Goal: Information Seeking & Learning: Check status

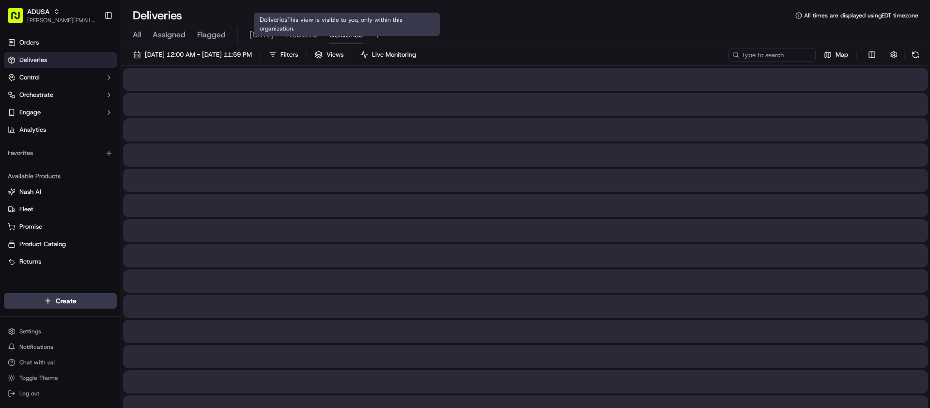
click at [335, 34] on span "Deliveries" at bounding box center [345, 35] width 33 height 12
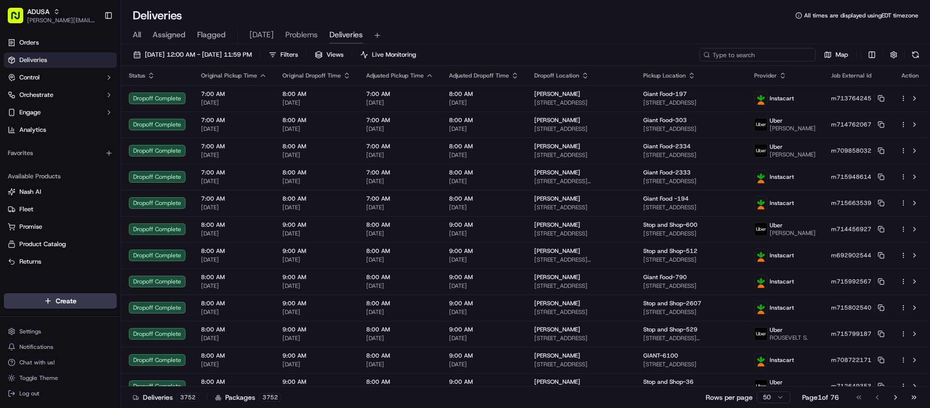
click at [757, 51] on input at bounding box center [757, 55] width 116 height 14
paste input "m716075628"
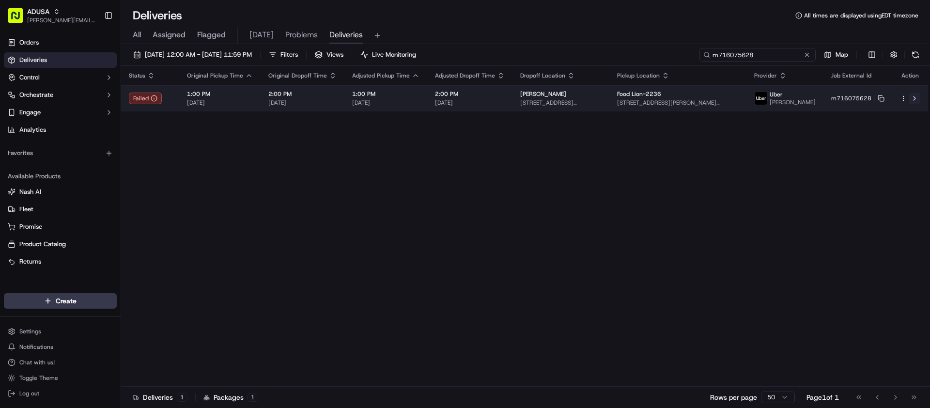
type input "m716075628"
click at [913, 102] on button at bounding box center [914, 98] width 12 height 12
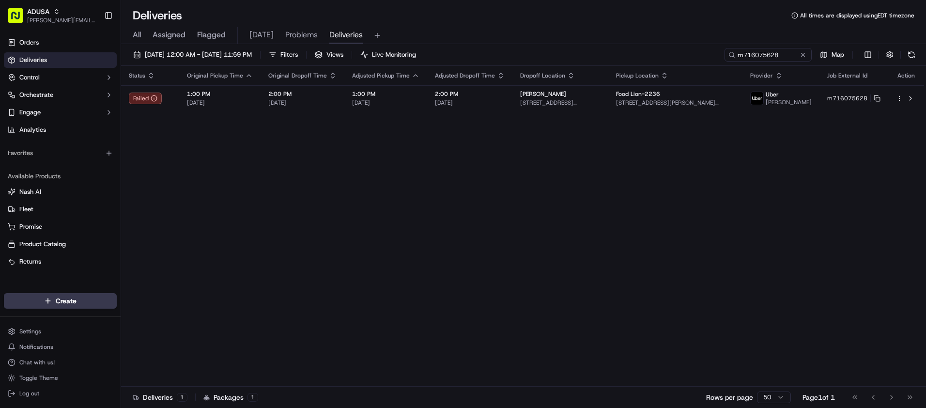
drag, startPoint x: 506, startPoint y: 63, endPoint x: 446, endPoint y: 65, distance: 60.1
drag, startPoint x: 446, startPoint y: 65, endPoint x: 434, endPoint y: 30, distance: 37.2
click at [434, 30] on div "All Assigned Flagged [DATE] Problems Deliveries" at bounding box center [523, 35] width 805 height 17
click at [805, 54] on button at bounding box center [803, 55] width 10 height 10
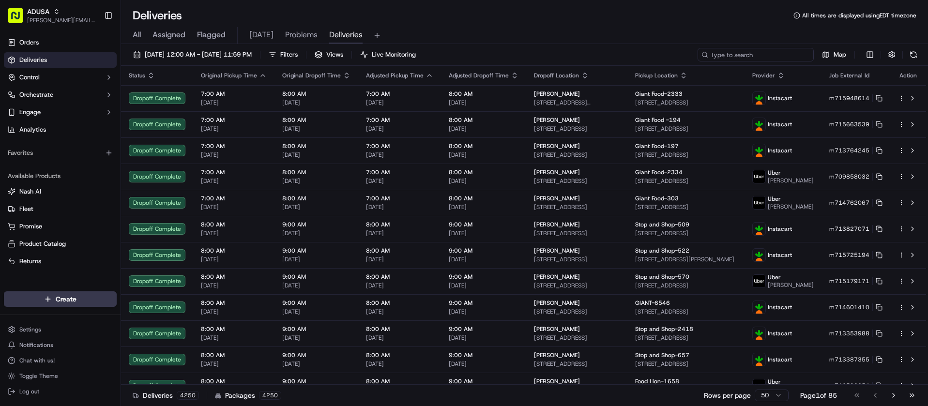
click at [767, 58] on input at bounding box center [756, 55] width 116 height 14
paste input "m714409290"
type input "m714409290"
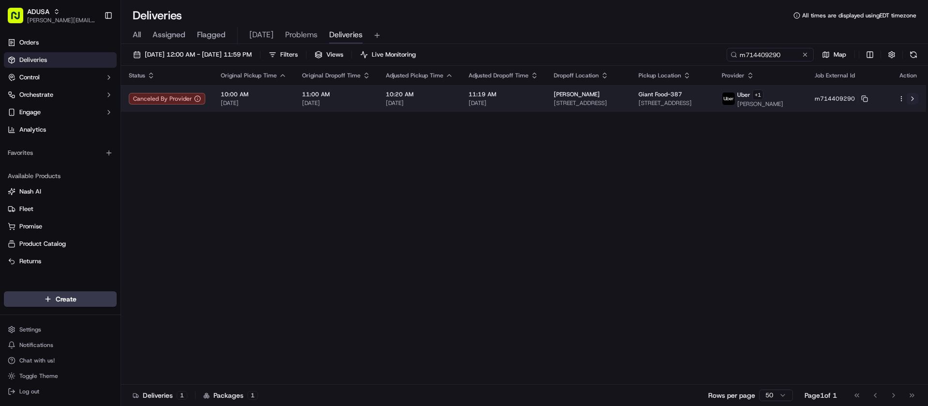
click at [913, 100] on button at bounding box center [913, 99] width 12 height 12
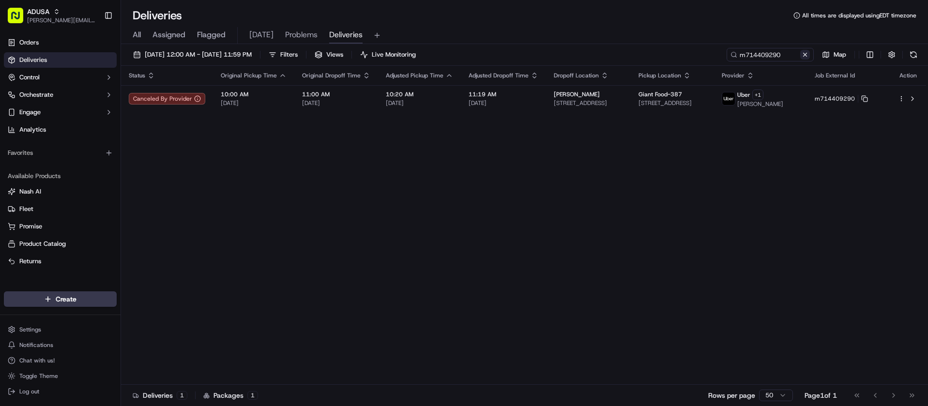
click at [805, 57] on button at bounding box center [805, 55] width 10 height 10
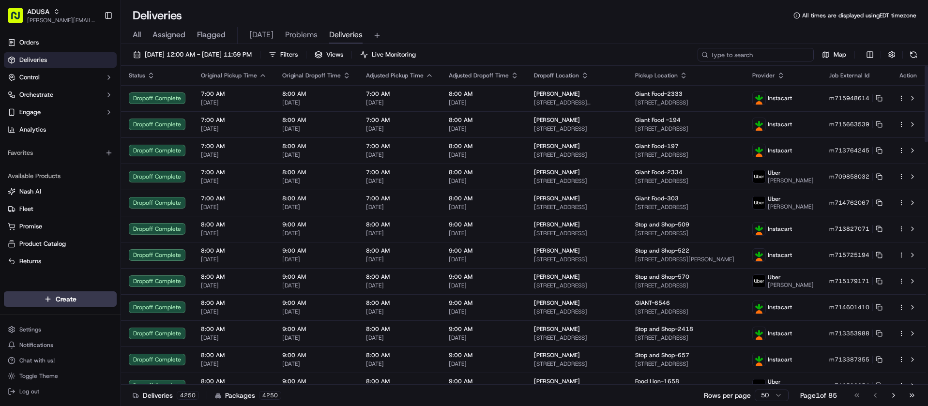
click at [745, 51] on input at bounding box center [756, 55] width 116 height 14
paste input "m713837023"
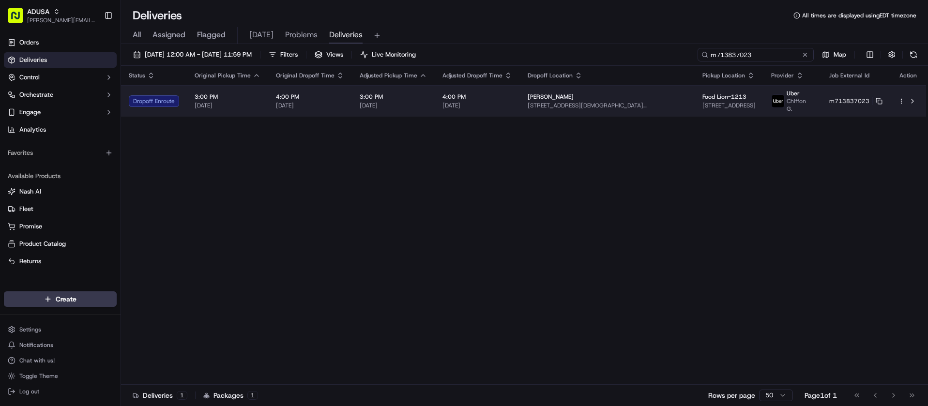
type input "m713837023"
click at [900, 100] on html "ADUSA [PERSON_NAME][EMAIL_ADDRESS][PERSON_NAME][DOMAIN_NAME] Toggle Sidebar Ord…" at bounding box center [464, 203] width 928 height 406
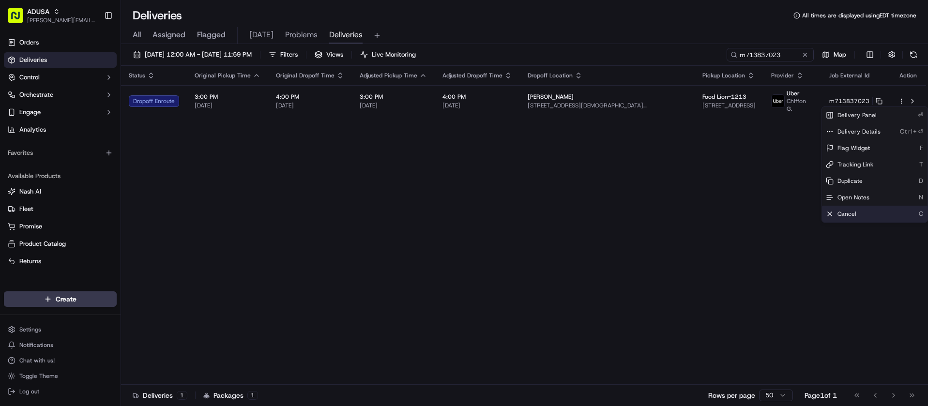
click at [852, 212] on span "Cancel" at bounding box center [847, 214] width 19 height 8
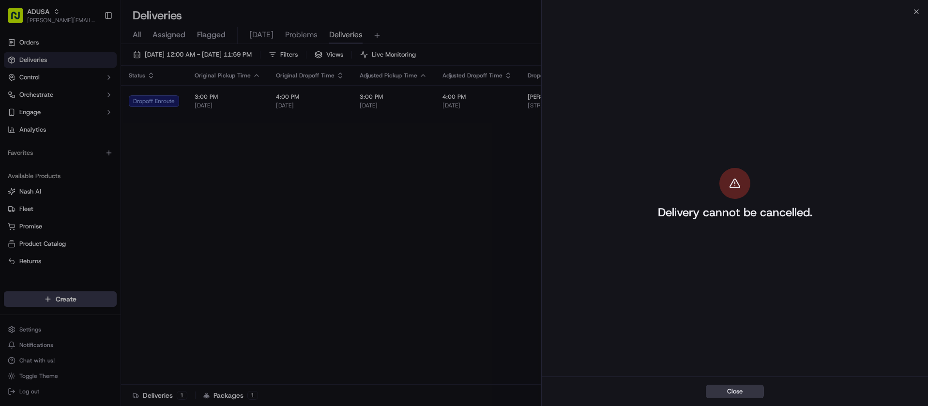
click at [736, 391] on button "Close" at bounding box center [735, 392] width 58 height 14
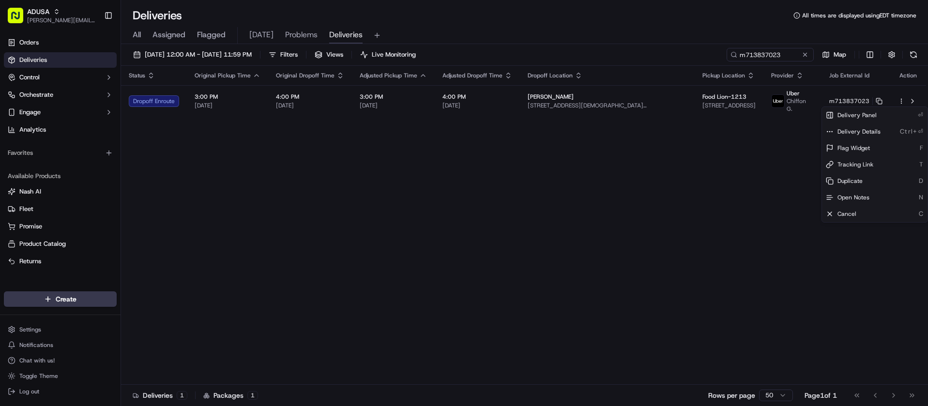
click at [270, 217] on div "Status Original Pickup Time Original Dropoff Time Adjusted Pickup Time Adjusted…" at bounding box center [523, 225] width 805 height 319
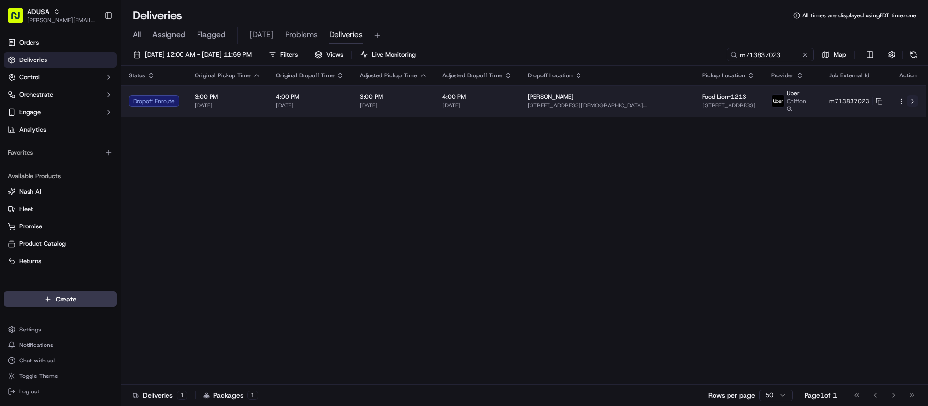
click at [911, 101] on button at bounding box center [913, 101] width 12 height 12
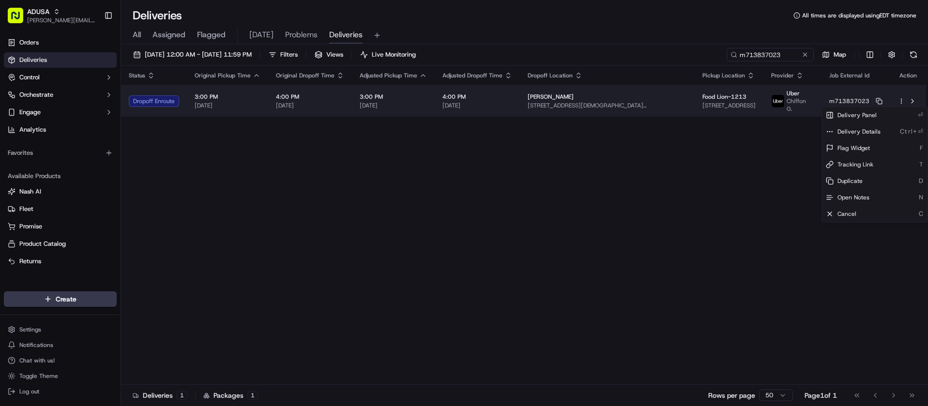
click at [902, 101] on html "ADUSA [PERSON_NAME][EMAIL_ADDRESS][PERSON_NAME][DOMAIN_NAME] Toggle Sidebar Ord…" at bounding box center [464, 203] width 928 height 406
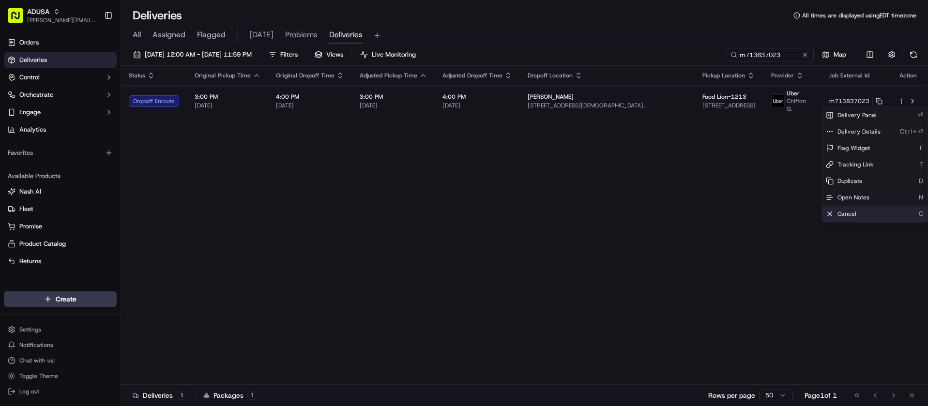
click at [838, 210] on div "Cancel C" at bounding box center [875, 214] width 106 height 16
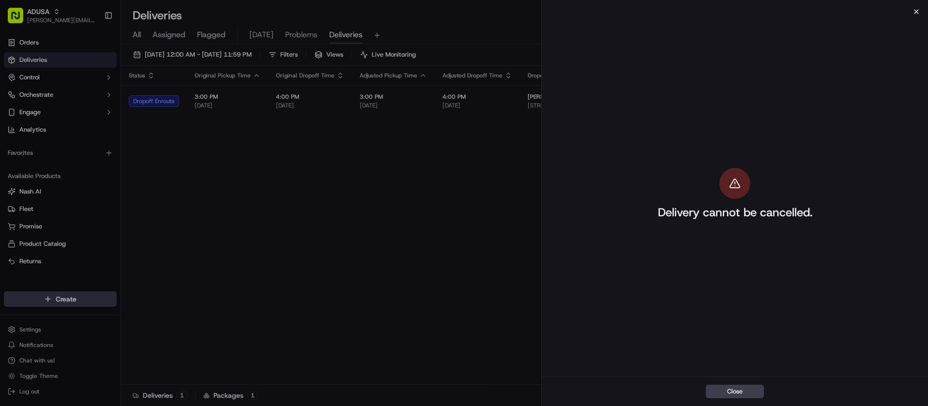
click at [917, 10] on icon "button" at bounding box center [917, 12] width 8 height 8
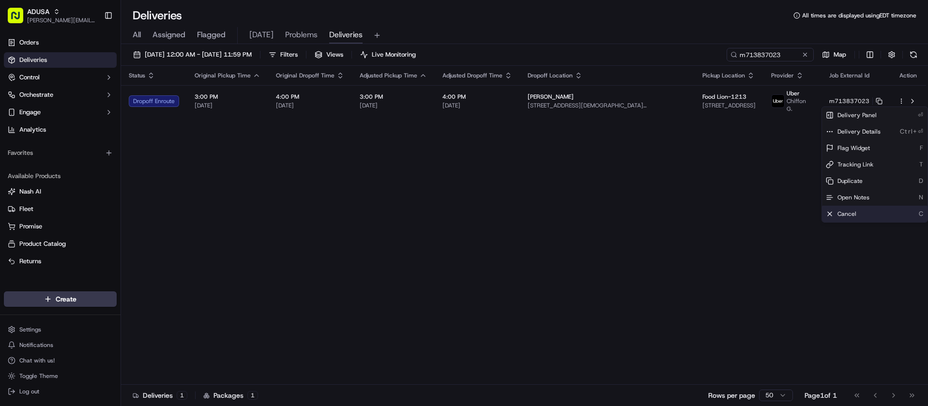
click at [852, 213] on span "Cancel" at bounding box center [847, 214] width 19 height 8
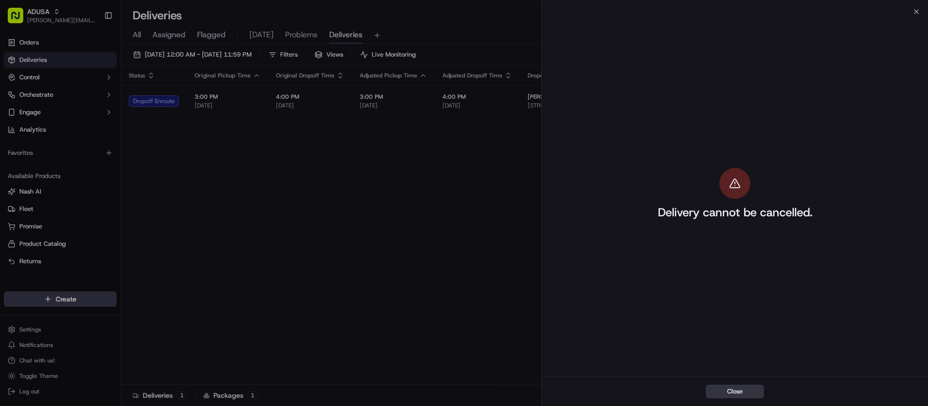
click at [741, 390] on button "Close" at bounding box center [735, 392] width 58 height 14
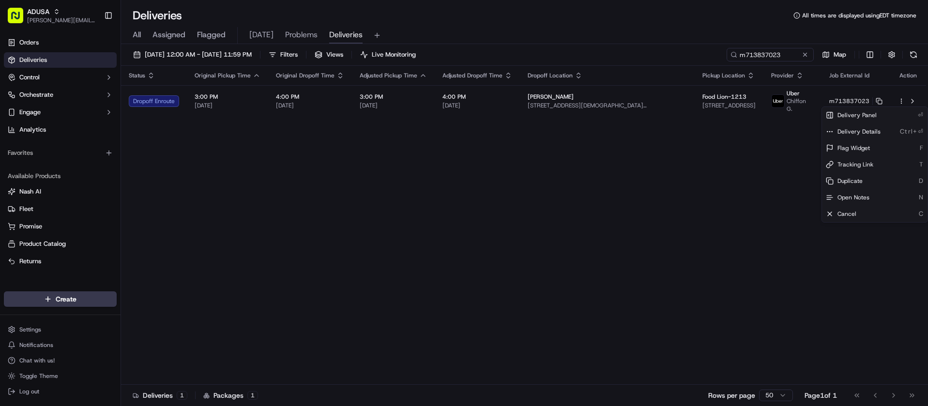
click at [549, 218] on div "Status Original Pickup Time Original Dropoff Time Adjusted Pickup Time Adjusted…" at bounding box center [523, 225] width 805 height 319
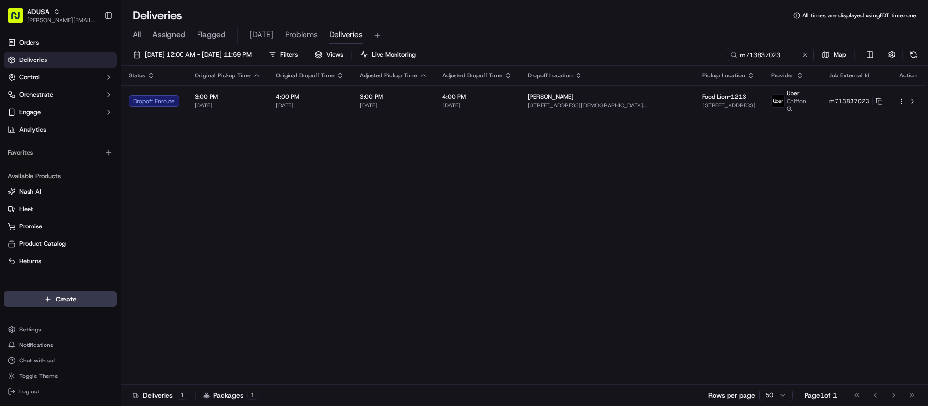
drag, startPoint x: 914, startPoint y: 53, endPoint x: 914, endPoint y: 61, distance: 7.3
click at [914, 53] on button at bounding box center [914, 55] width 14 height 14
click at [918, 53] on button at bounding box center [914, 55] width 14 height 14
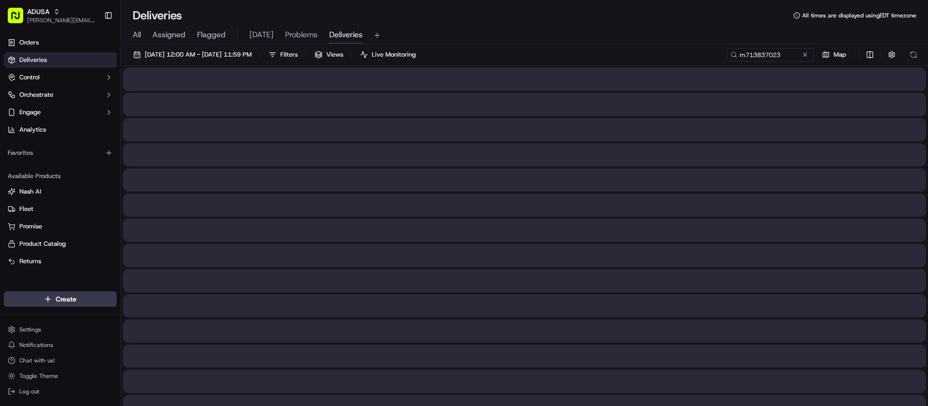
drag, startPoint x: 918, startPoint y: 53, endPoint x: 733, endPoint y: 31, distance: 186.9
click at [733, 31] on div "All Assigned Flagged [DATE] Problems Deliveries" at bounding box center [524, 35] width 807 height 17
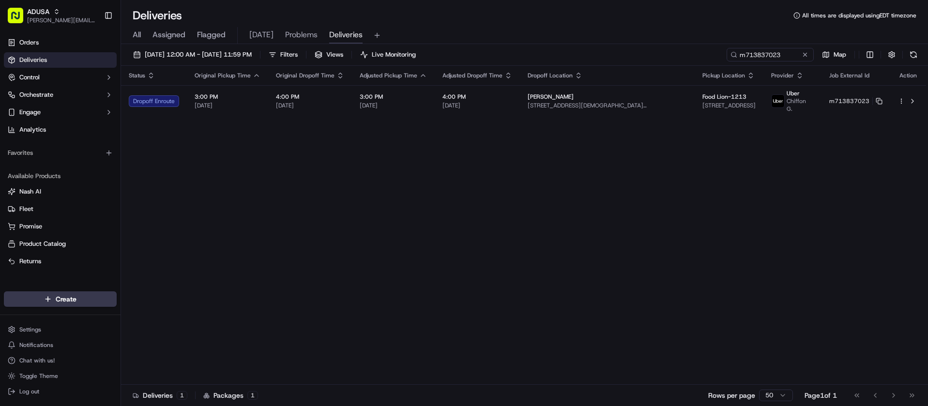
click at [913, 56] on button at bounding box center [914, 55] width 14 height 14
click at [550, 152] on div "Status Original Pickup Time Original Dropoff Time Adjusted Pickup Time Adjusted…" at bounding box center [523, 225] width 805 height 319
click at [917, 57] on button at bounding box center [914, 55] width 14 height 14
click at [913, 54] on button at bounding box center [914, 55] width 14 height 14
click at [807, 57] on button at bounding box center [805, 55] width 10 height 10
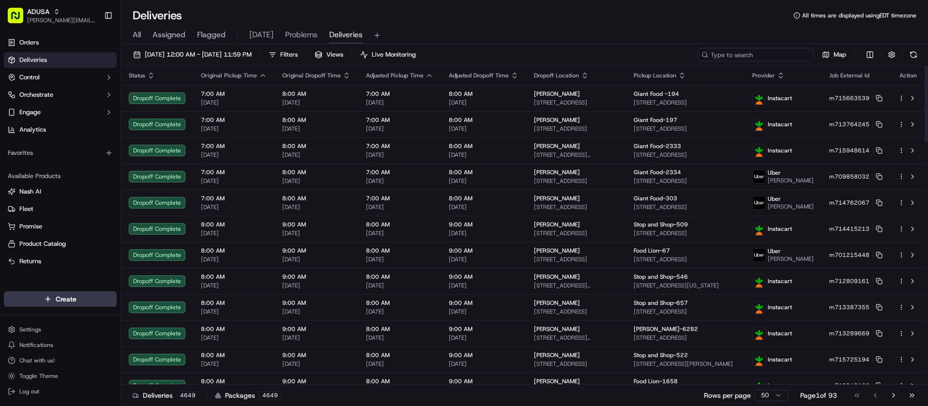
click at [771, 55] on input at bounding box center [756, 55] width 116 height 14
click at [766, 58] on input at bounding box center [756, 55] width 116 height 14
paste input "m713606755"
type input "m713606755"
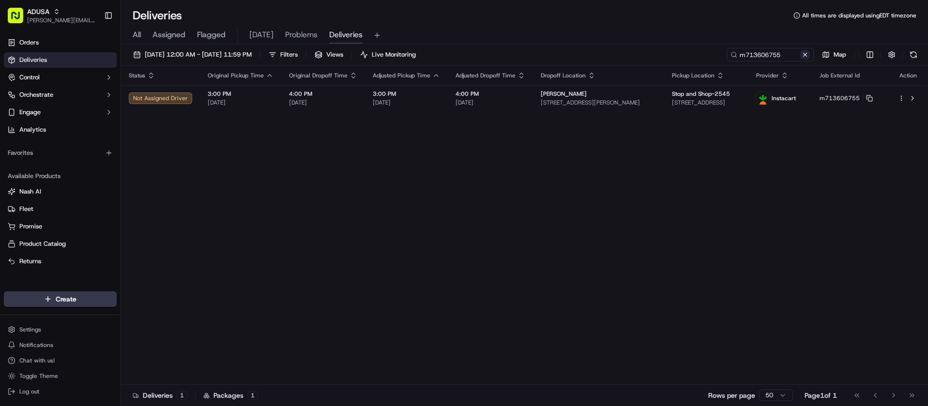
click at [804, 55] on button at bounding box center [805, 55] width 10 height 10
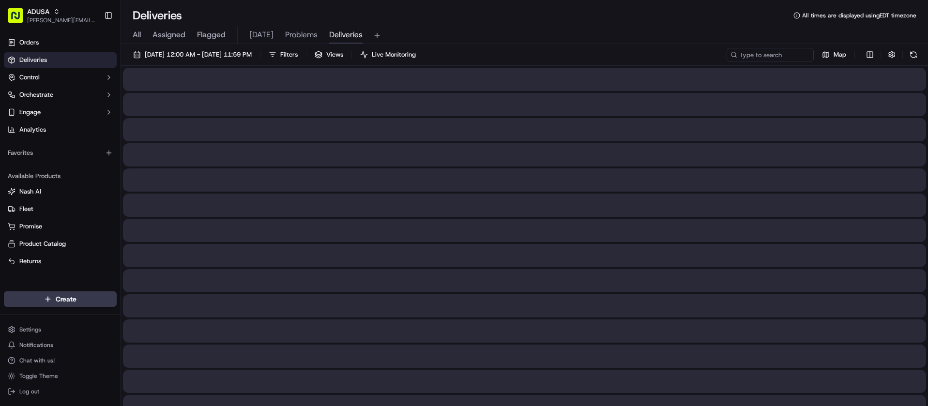
click at [418, 29] on div "All Assigned Flagged [DATE] Problems Deliveries" at bounding box center [524, 35] width 807 height 17
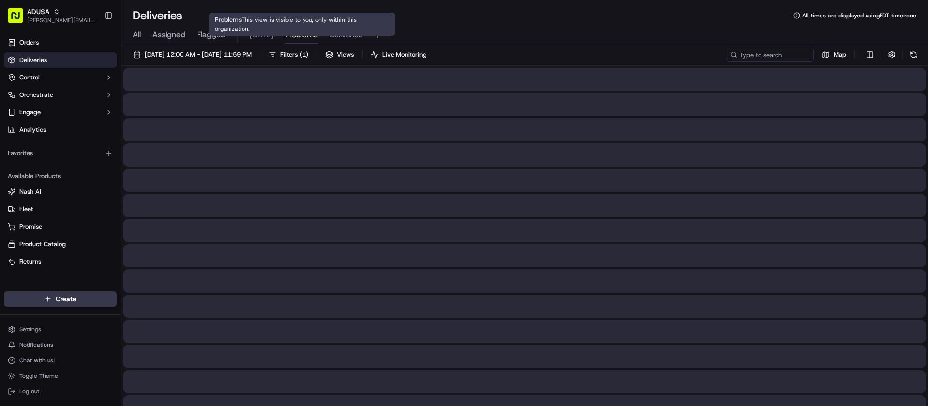
click at [307, 36] on span "Problems" at bounding box center [301, 35] width 32 height 12
click at [345, 39] on span "Deliveries" at bounding box center [345, 35] width 33 height 12
